Goal: Check status: Check status

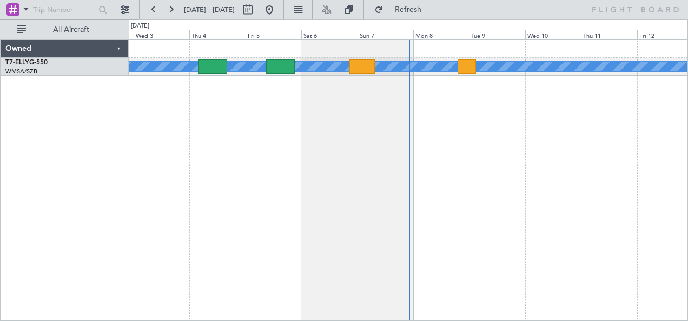
click at [209, 9] on span "[DATE] - [DATE]" at bounding box center [209, 10] width 51 height 10
click at [256, 8] on button at bounding box center [247, 9] width 17 height 17
select select "9"
select select "2025"
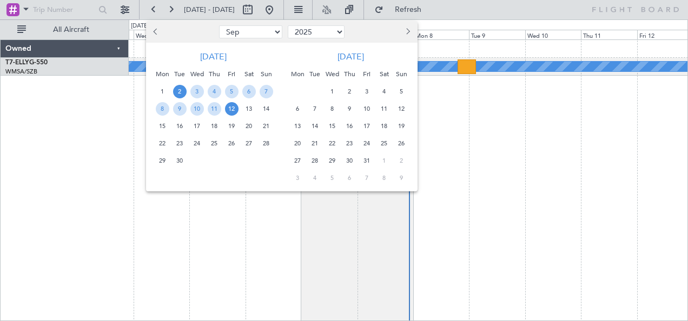
click at [159, 33] on button "Previous month" at bounding box center [156, 31] width 12 height 17
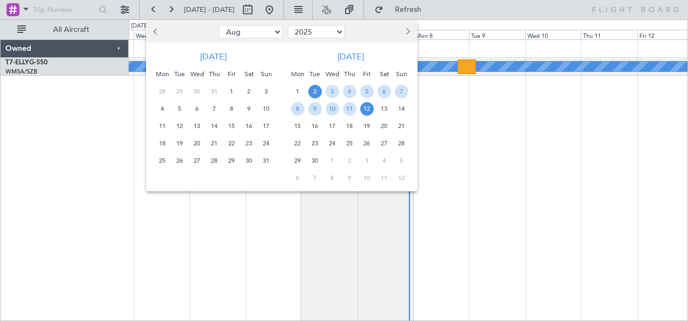
click at [159, 33] on button "Previous month" at bounding box center [156, 31] width 12 height 17
select select "7"
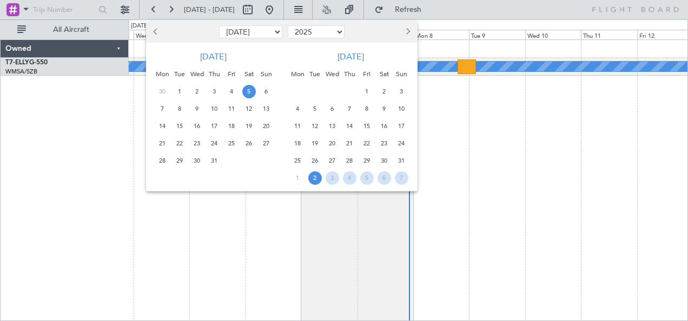
click at [247, 92] on span "5" at bounding box center [249, 92] width 14 height 14
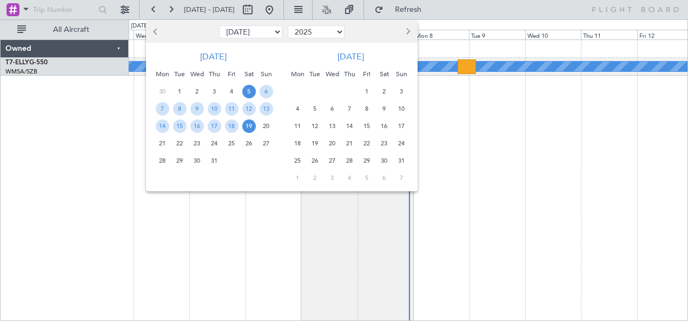
click at [246, 124] on span "19" at bounding box center [249, 127] width 14 height 14
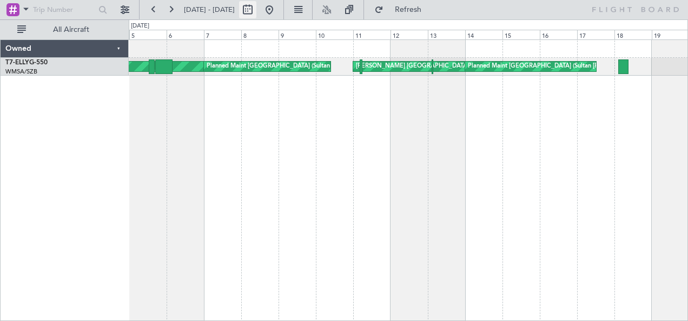
click at [256, 8] on button at bounding box center [247, 9] width 17 height 17
select select "7"
select select "2025"
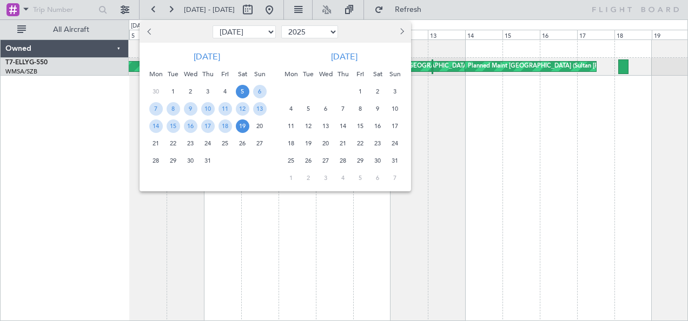
click at [376, 145] on span "23" at bounding box center [378, 144] width 14 height 14
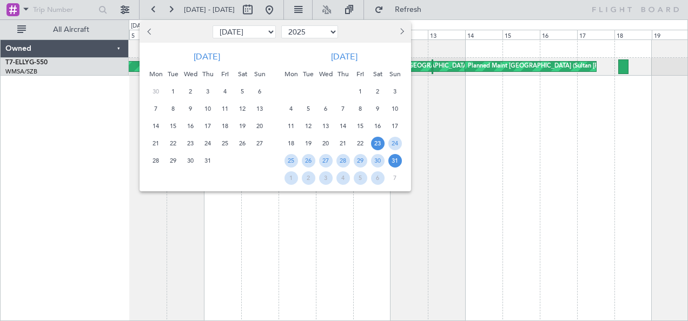
click at [400, 157] on span "31" at bounding box center [395, 161] width 14 height 14
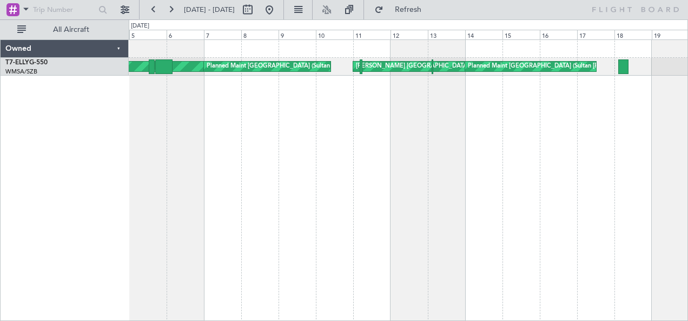
select select "8"
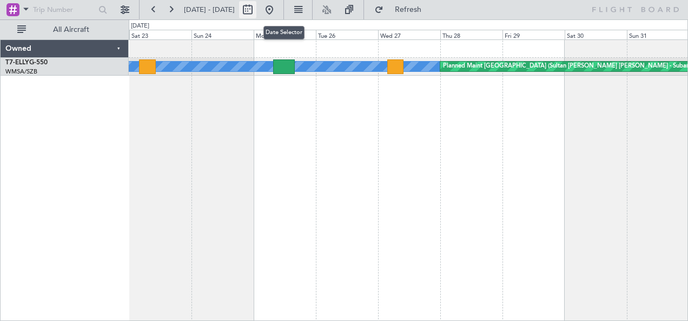
click at [256, 11] on button at bounding box center [247, 9] width 17 height 17
select select "8"
select select "2025"
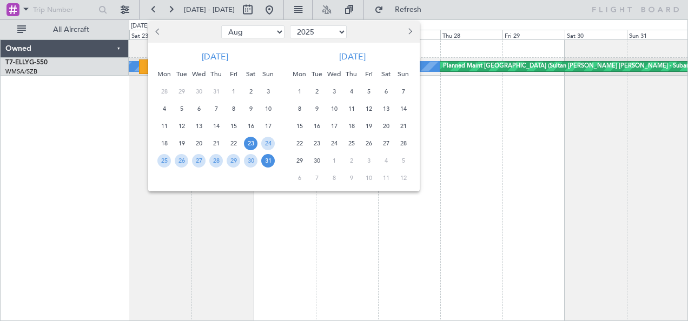
click at [161, 30] on button "Previous month" at bounding box center [159, 31] width 12 height 17
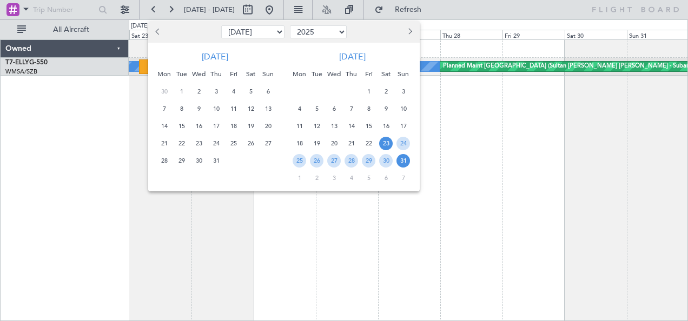
click at [161, 30] on button "Previous month" at bounding box center [159, 31] width 12 height 17
select select "6"
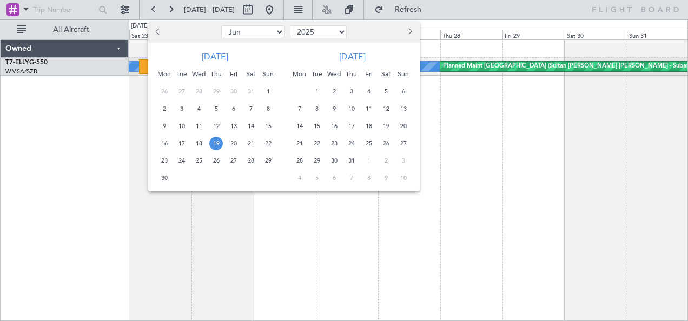
click at [217, 137] on span "19" at bounding box center [216, 144] width 14 height 14
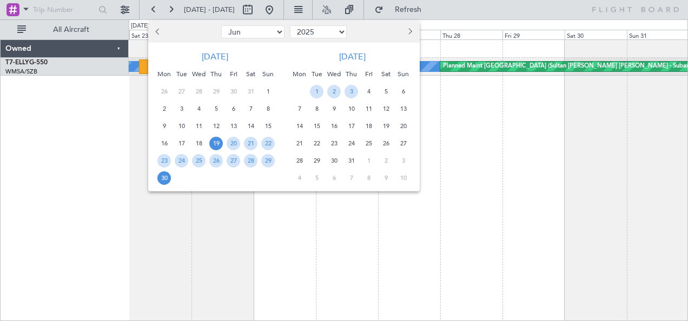
click at [163, 176] on span "30" at bounding box center [164, 178] width 14 height 14
